Goal: Information Seeking & Learning: Learn about a topic

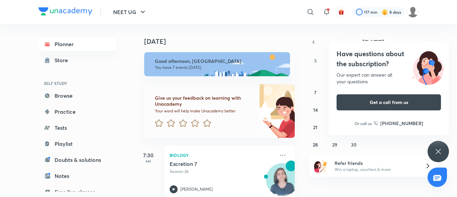
click at [441, 154] on icon at bounding box center [438, 152] width 8 height 8
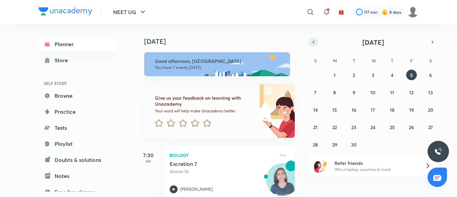
click at [312, 39] on button "button" at bounding box center [313, 41] width 9 height 9
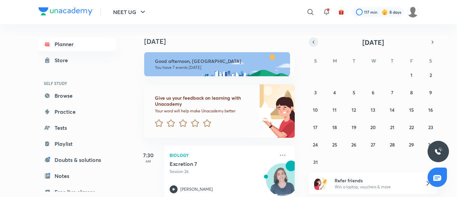
click at [312, 39] on icon "button" at bounding box center [313, 42] width 5 height 6
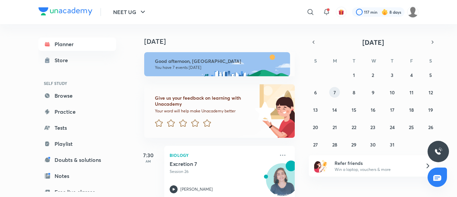
click at [334, 92] on abbr "7" at bounding box center [334, 92] width 2 height 6
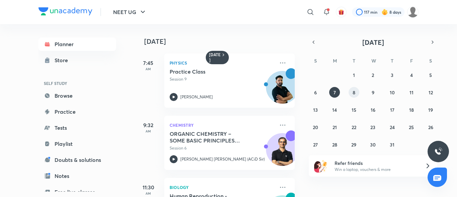
click at [355, 93] on abbr "8" at bounding box center [354, 92] width 3 height 6
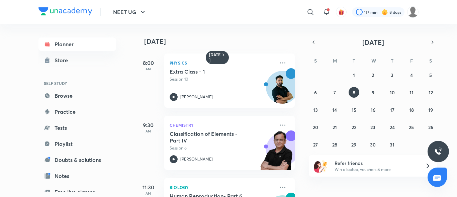
click at [295, 118] on div "[DATE] 8:00 AM Physics Extra Class - 1 Session 10 [PERSON_NAME] 9:30 AM Chemist…" at bounding box center [217, 110] width 165 height 173
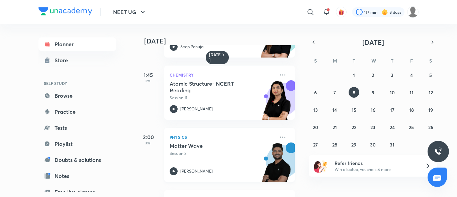
scroll to position [201, 0]
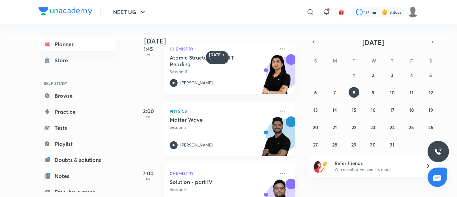
click at [262, 140] on img at bounding box center [276, 139] width 37 height 46
